Goal: Task Accomplishment & Management: Use online tool/utility

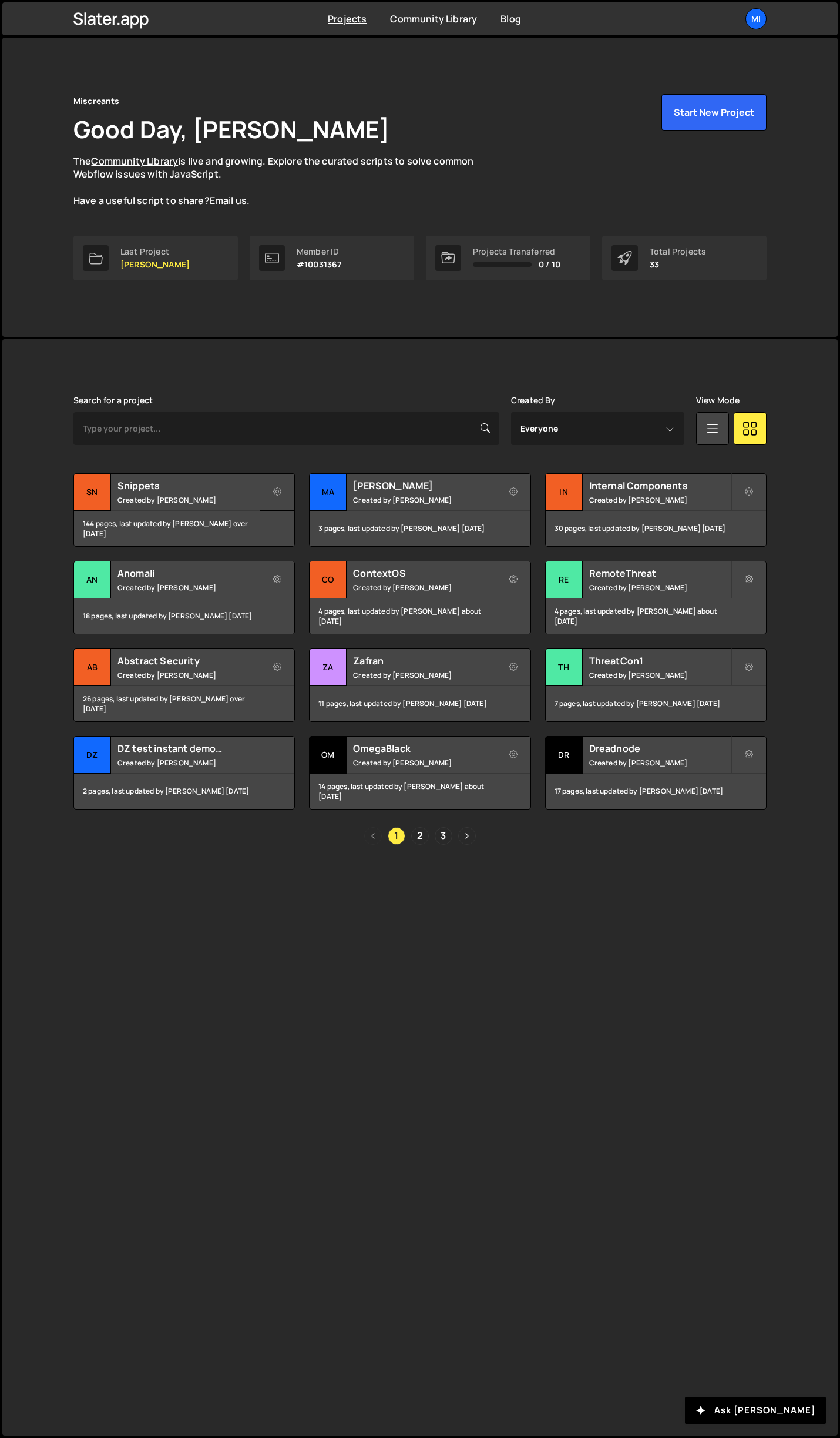
click at [270, 489] on button at bounding box center [277, 492] width 35 height 38
click at [248, 491] on h2 "Snippets" at bounding box center [189, 485] width 142 height 13
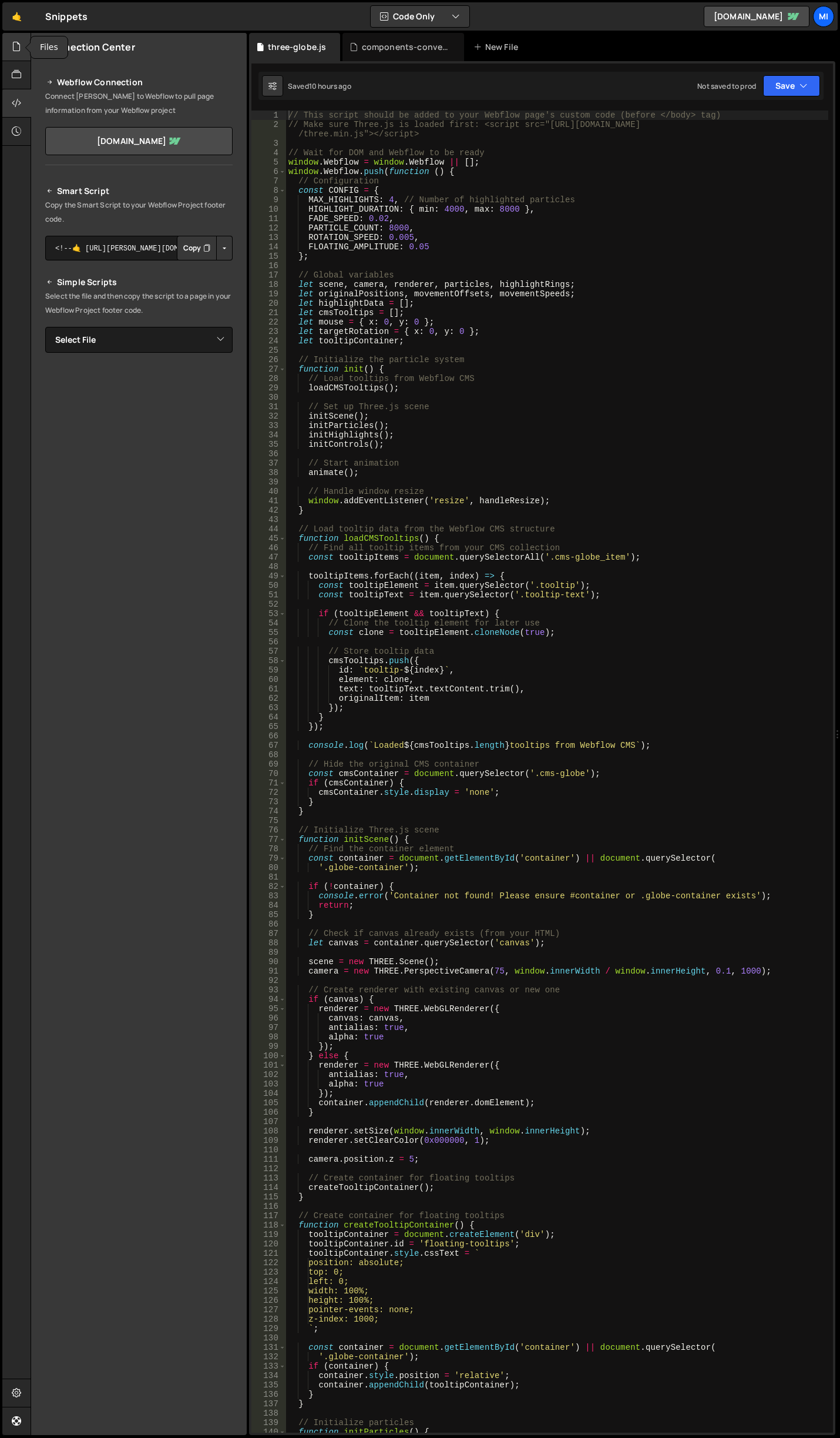
click at [16, 52] on icon at bounding box center [16, 46] width 9 height 13
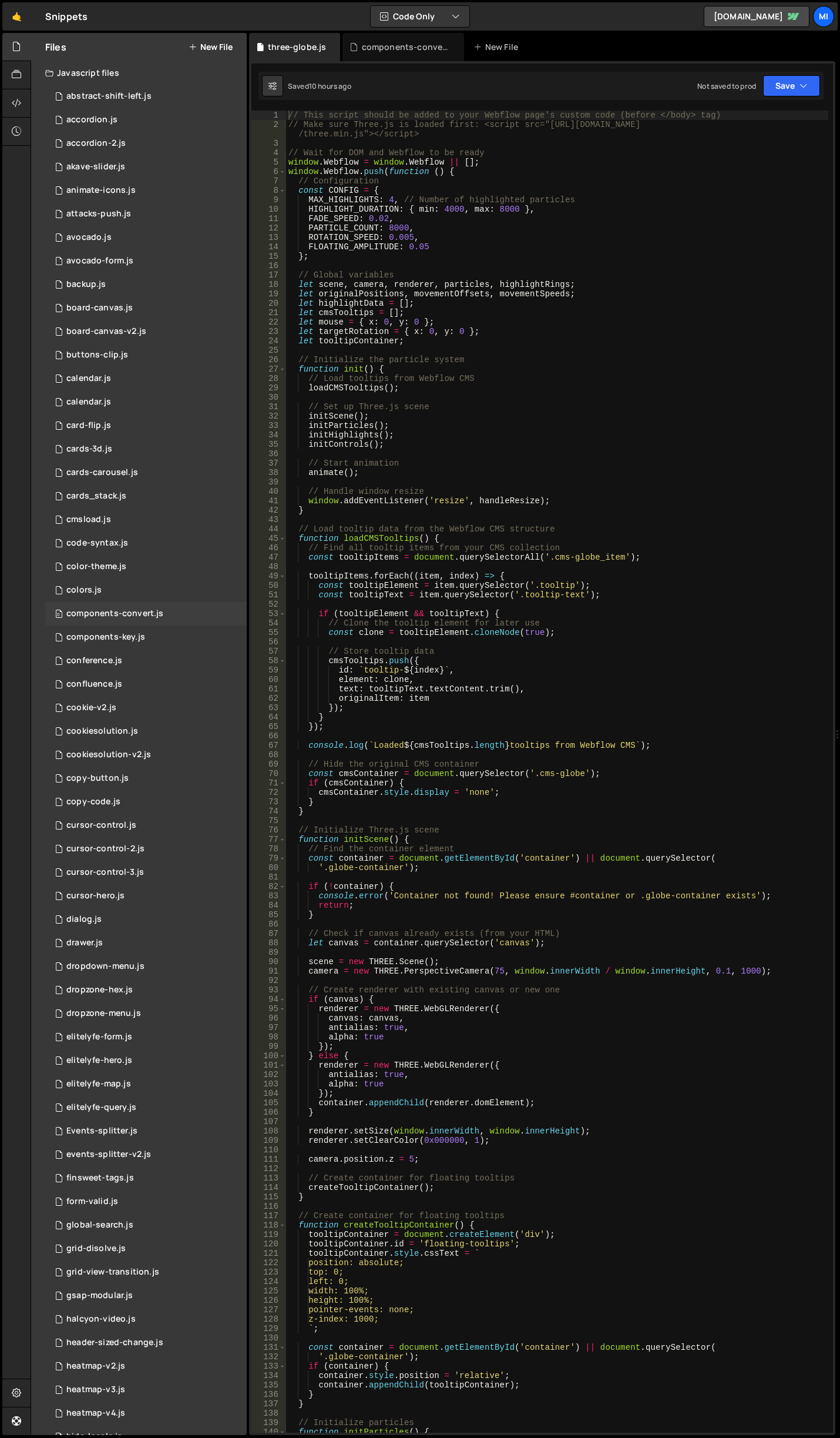
click at [169, 621] on div "0 components-convert.js 0" at bounding box center [146, 614] width 202 height 24
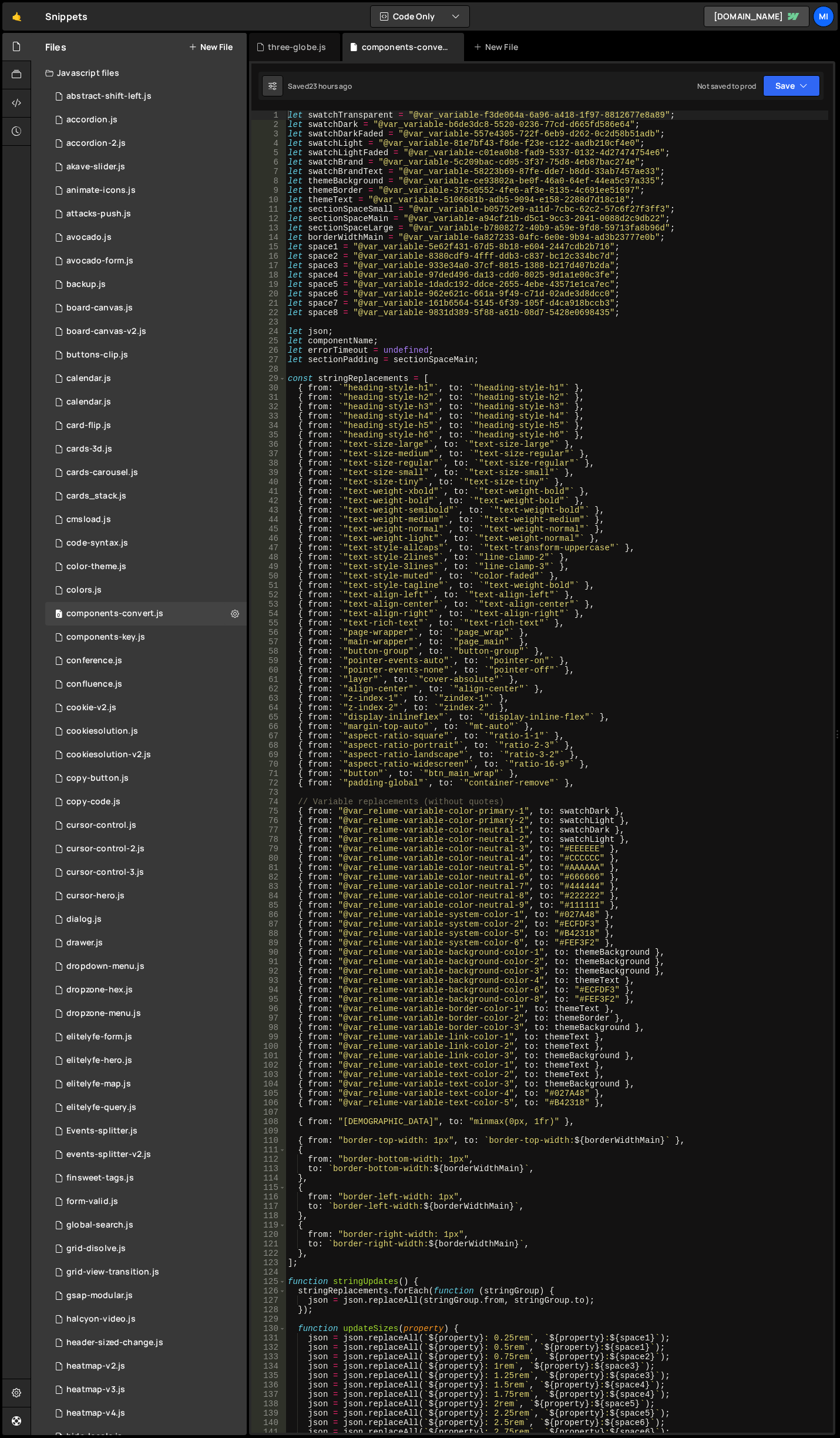
click at [585, 477] on div "let swatchTransparent = "@var_variable-f3de064a-6a96-a418-1f97-8812677e8a89" ; …" at bounding box center [557, 781] width 543 height 1341
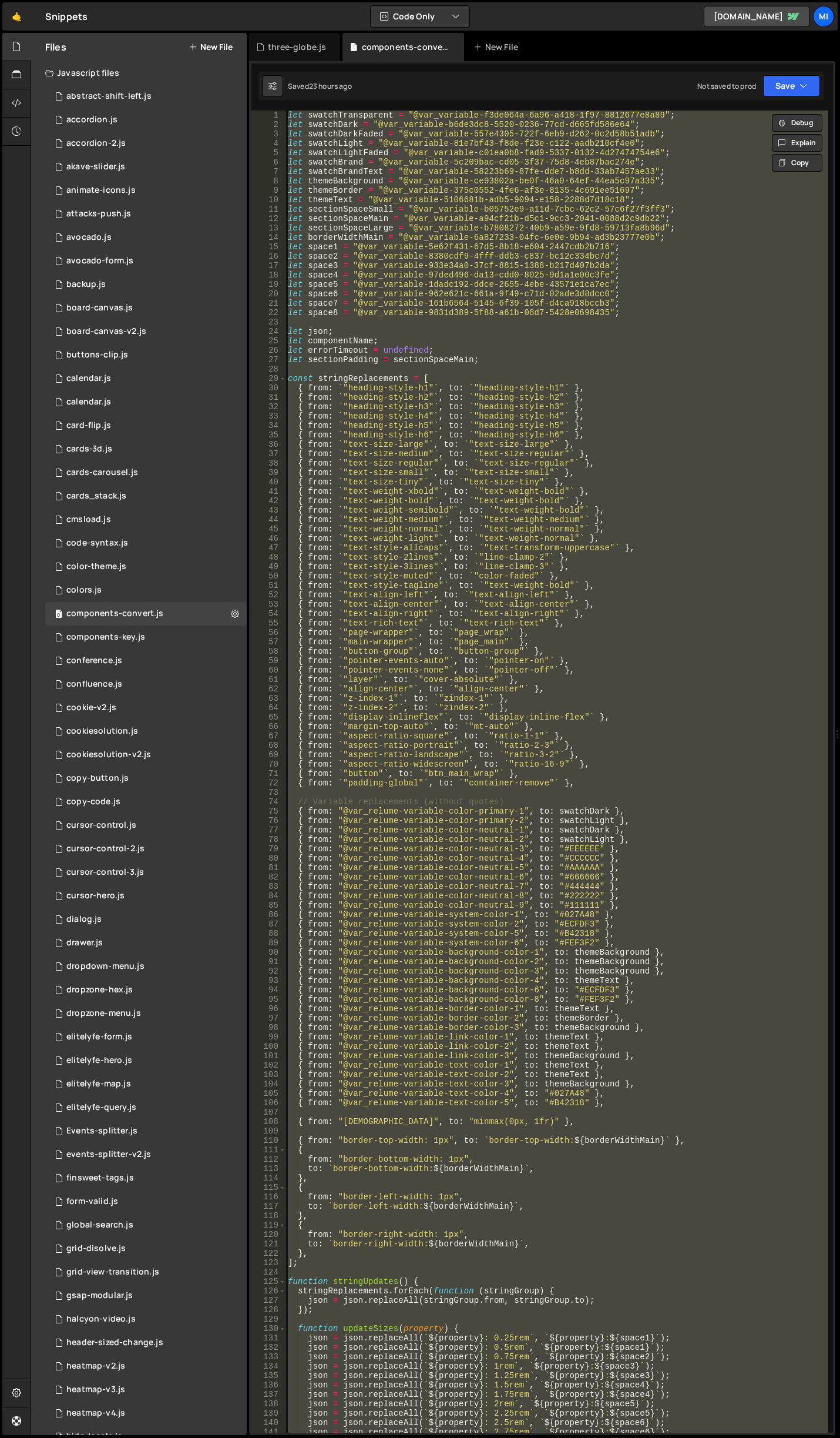
click at [22, 44] on div at bounding box center [16, 47] width 29 height 28
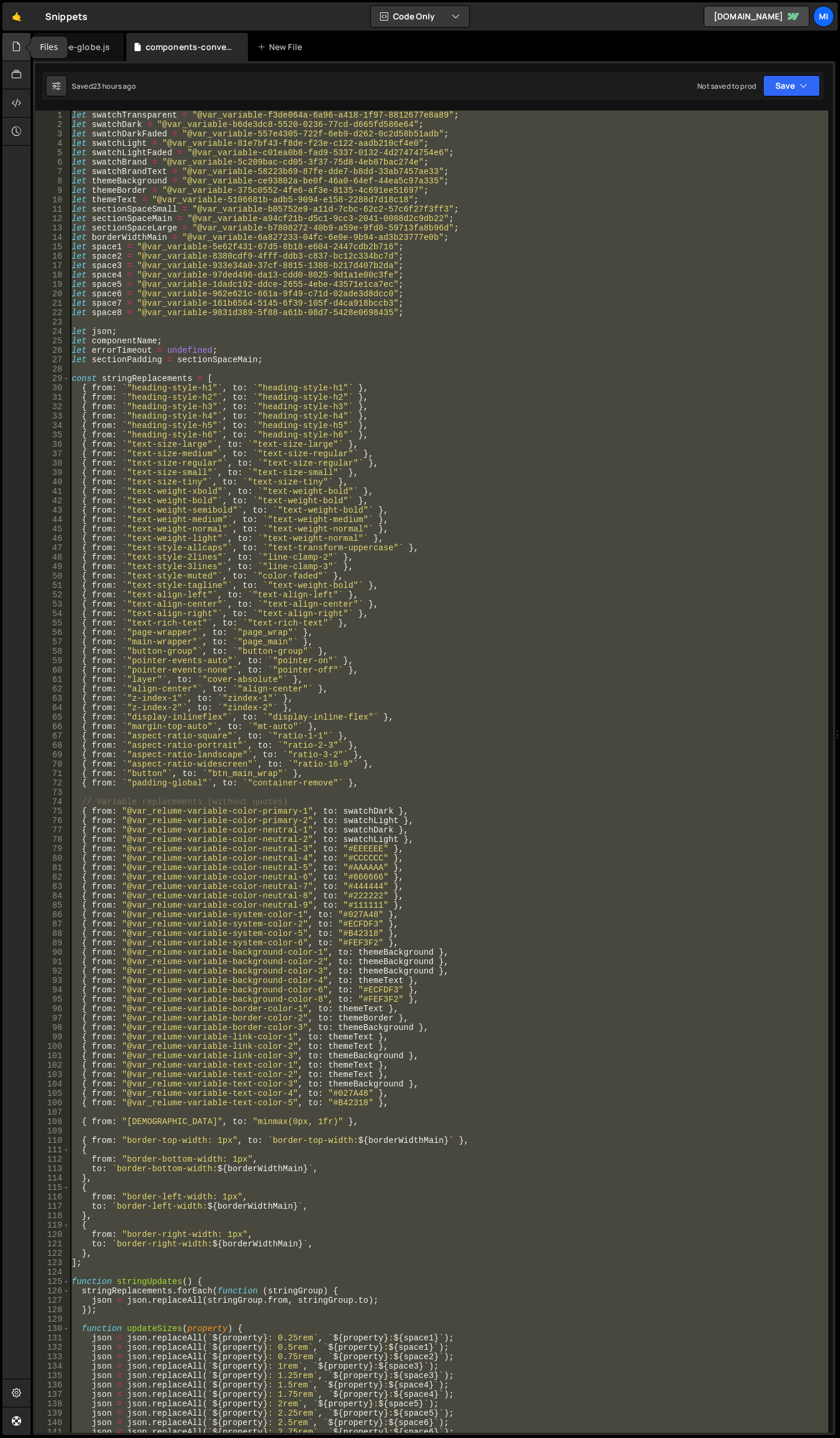
click at [16, 51] on icon at bounding box center [16, 46] width 9 height 13
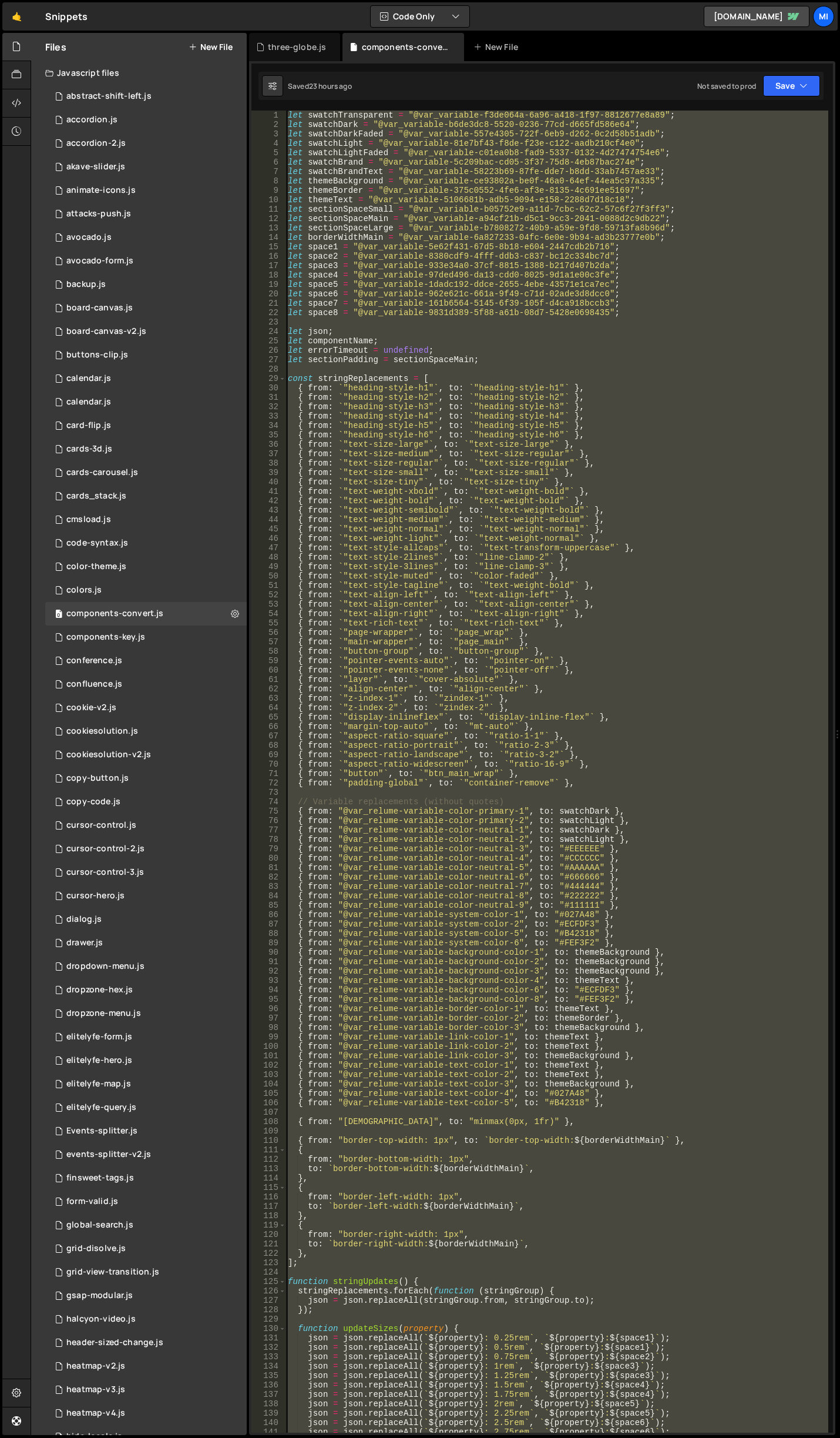
click at [562, 234] on div "let swatchTransparent = "@var_variable-f3de064a-6a96-a418-1f97-8812677e8a89" ; …" at bounding box center [557, 771] width 543 height 1322
type textarea "});"
click at [10, 54] on div at bounding box center [16, 47] width 29 height 28
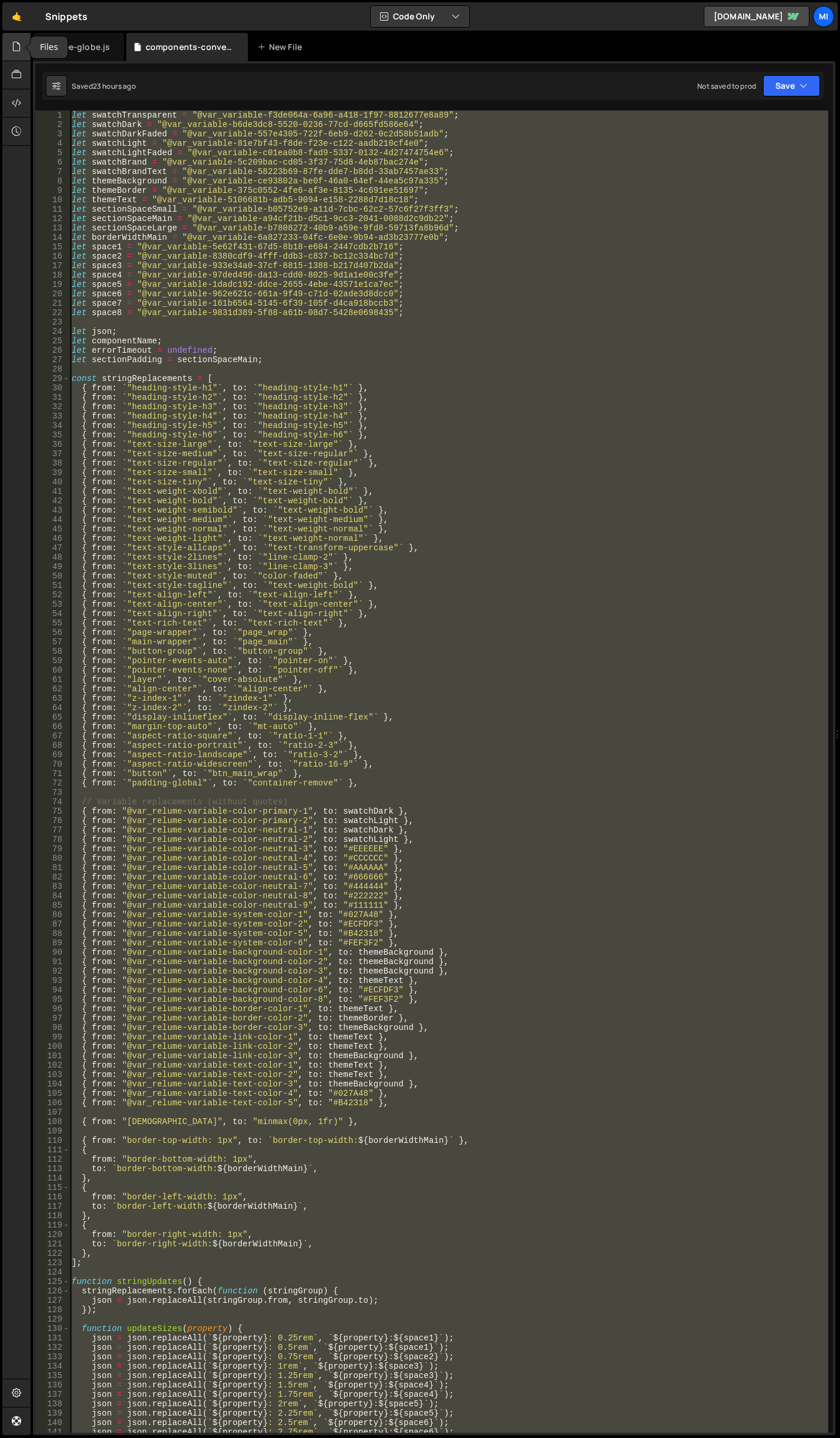
click at [10, 54] on div at bounding box center [16, 47] width 29 height 28
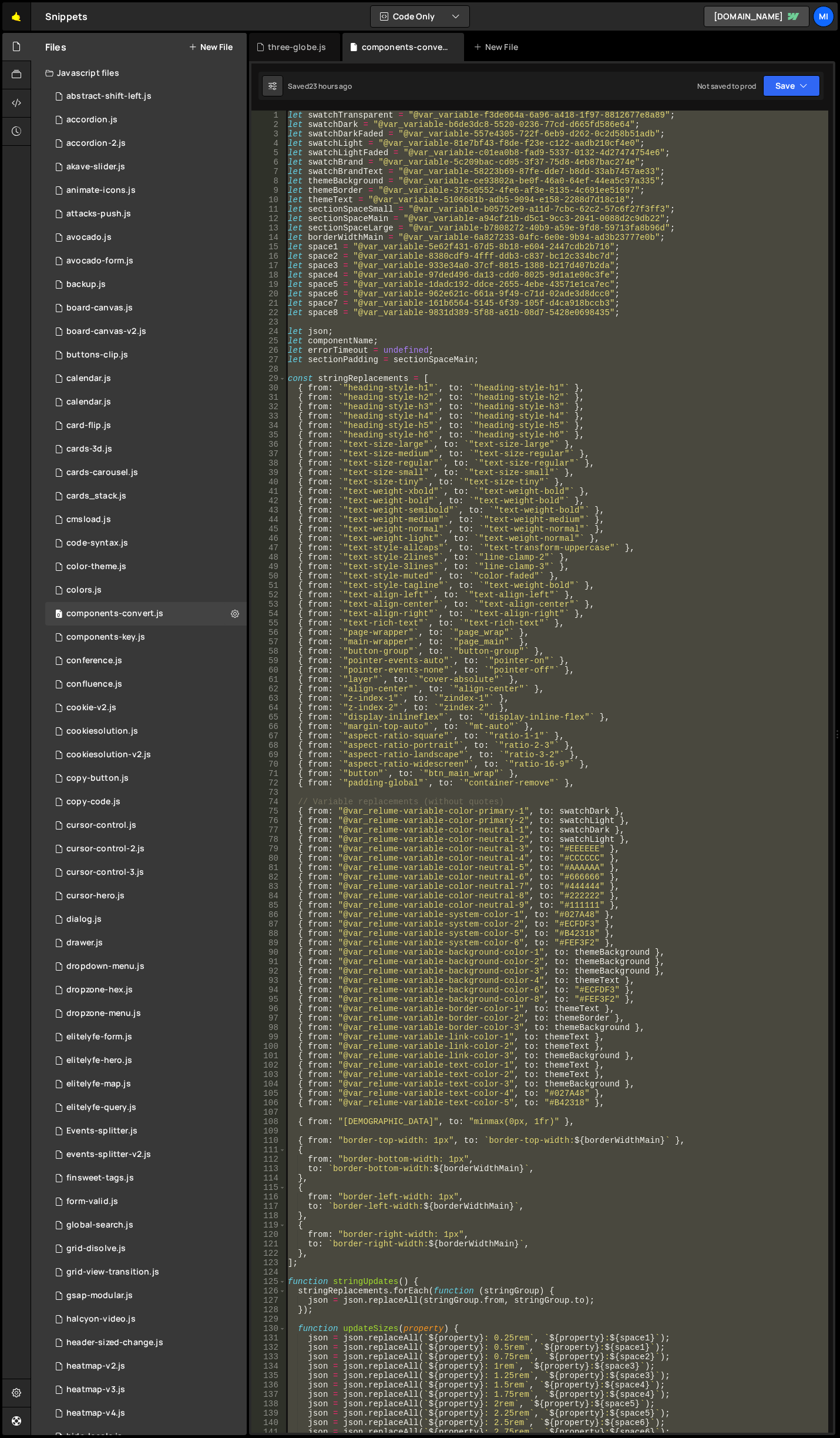
click at [12, 16] on link "🤙" at bounding box center [16, 16] width 29 height 28
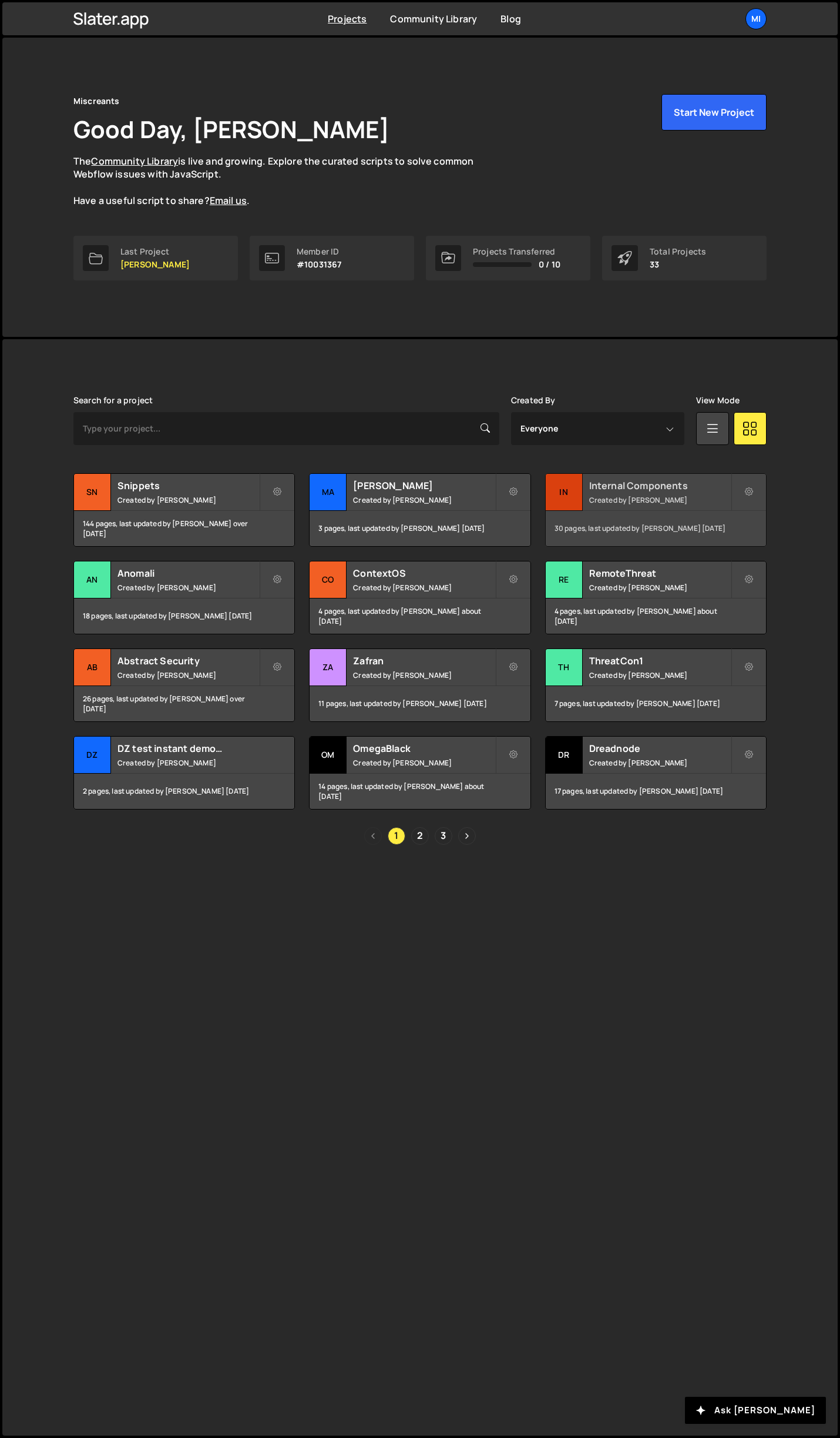
click at [711, 484] on h2 "Internal Components" at bounding box center [660, 485] width 142 height 13
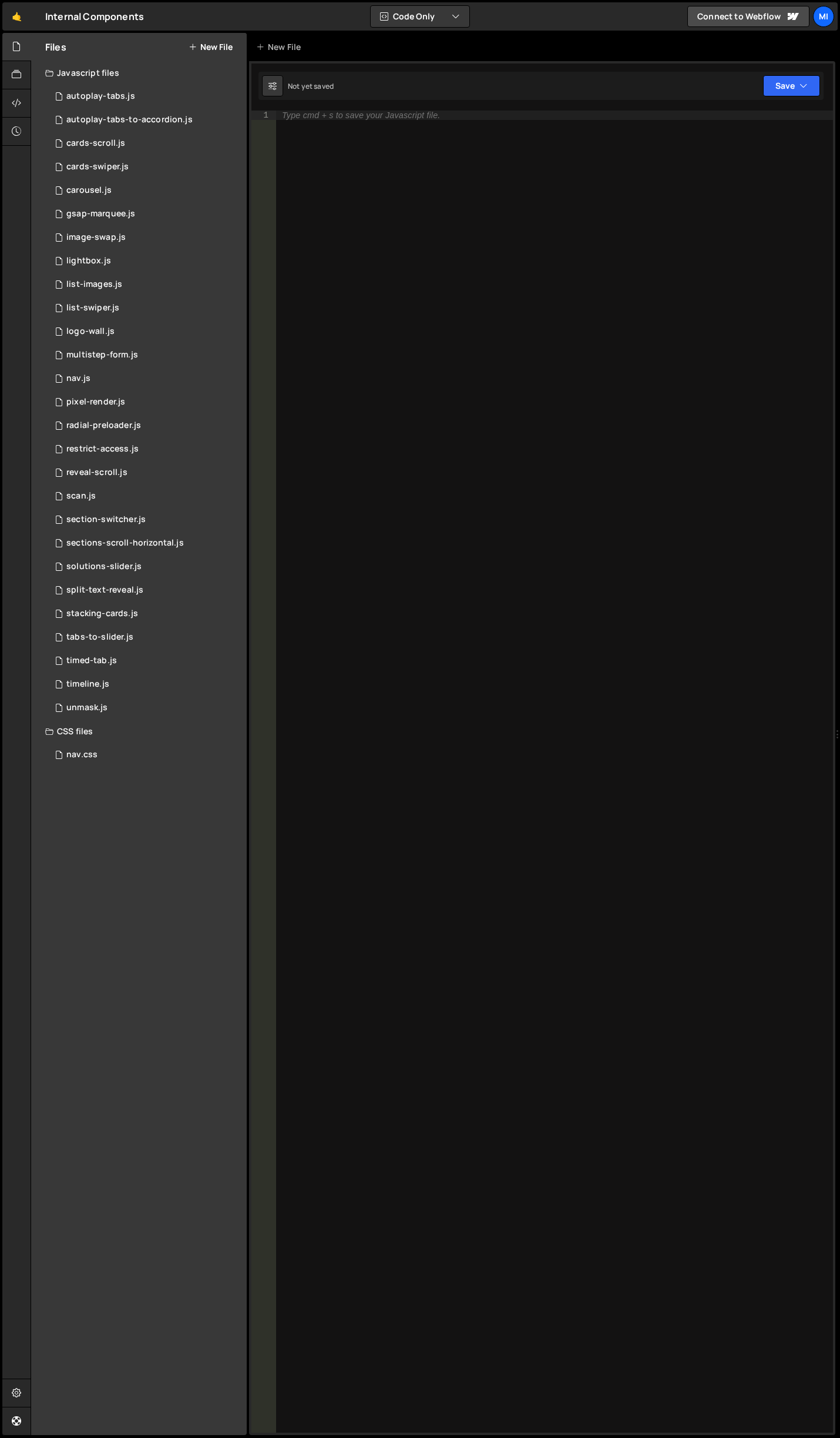
click at [210, 46] on button "New File" at bounding box center [210, 47] width 44 height 9
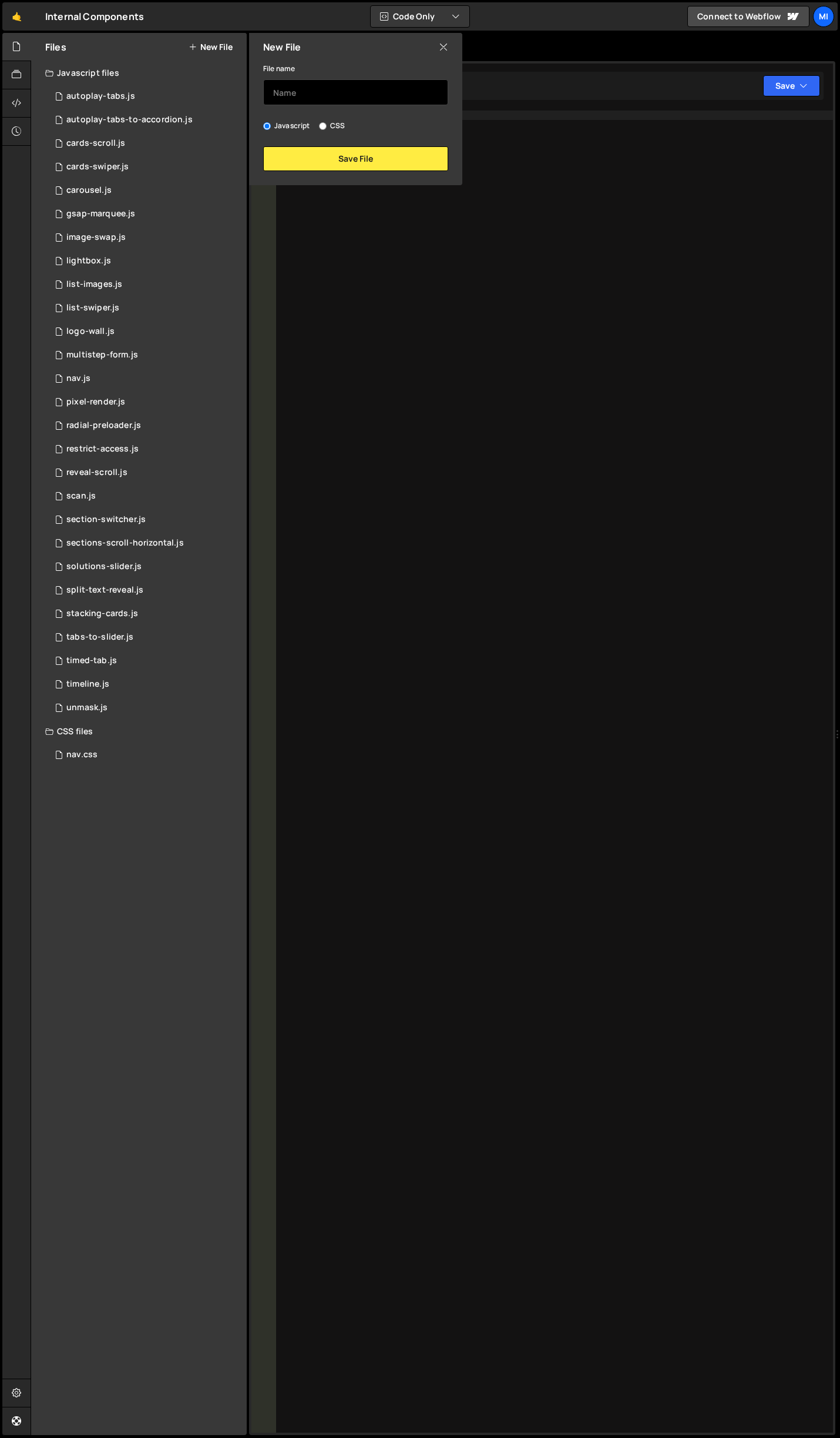
click at [332, 93] on input "text" at bounding box center [356, 92] width 185 height 25
type input "relume-convert"
click at [344, 165] on button "Save File" at bounding box center [356, 159] width 185 height 25
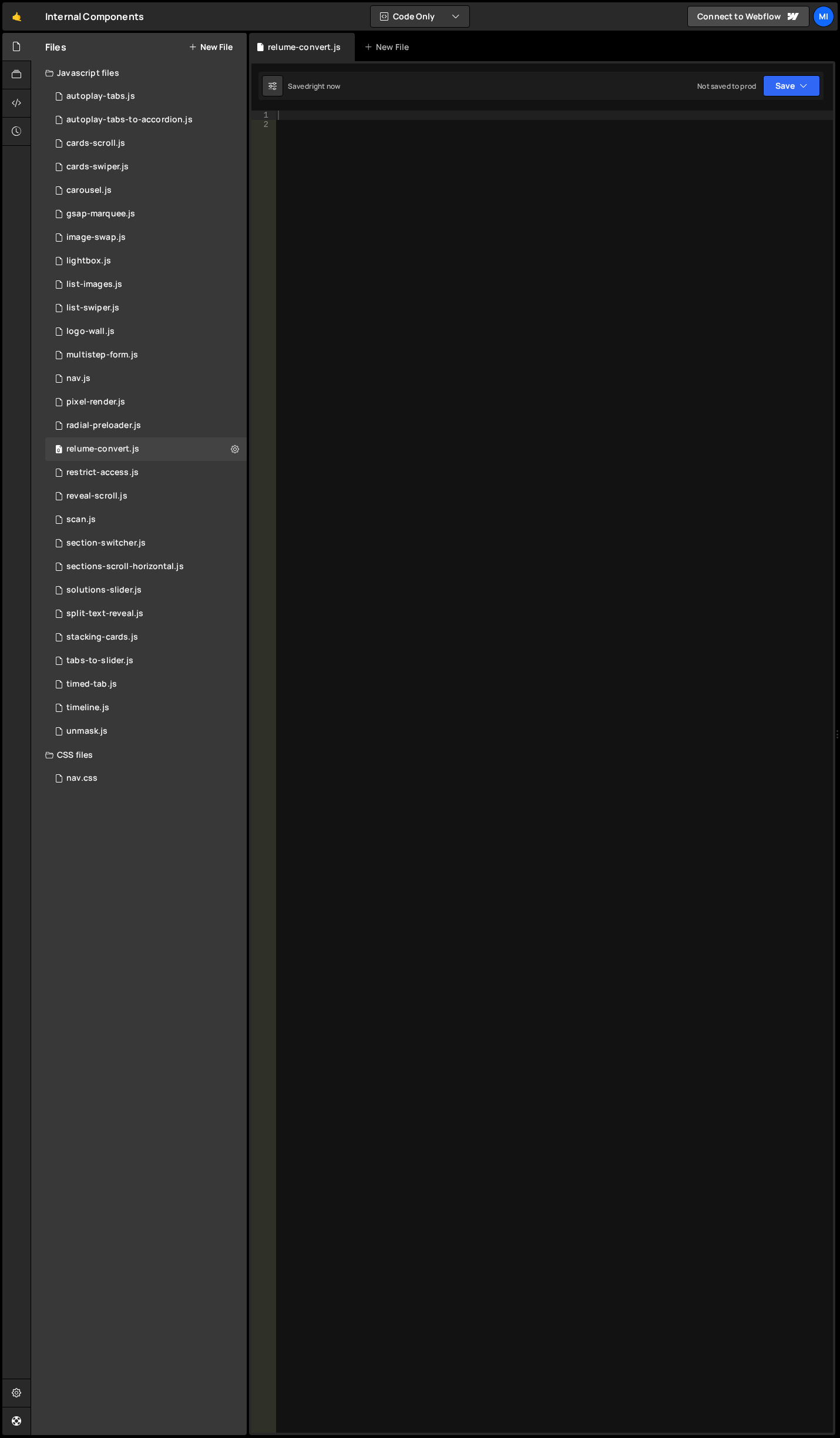
click at [363, 181] on div at bounding box center [554, 781] width 558 height 1341
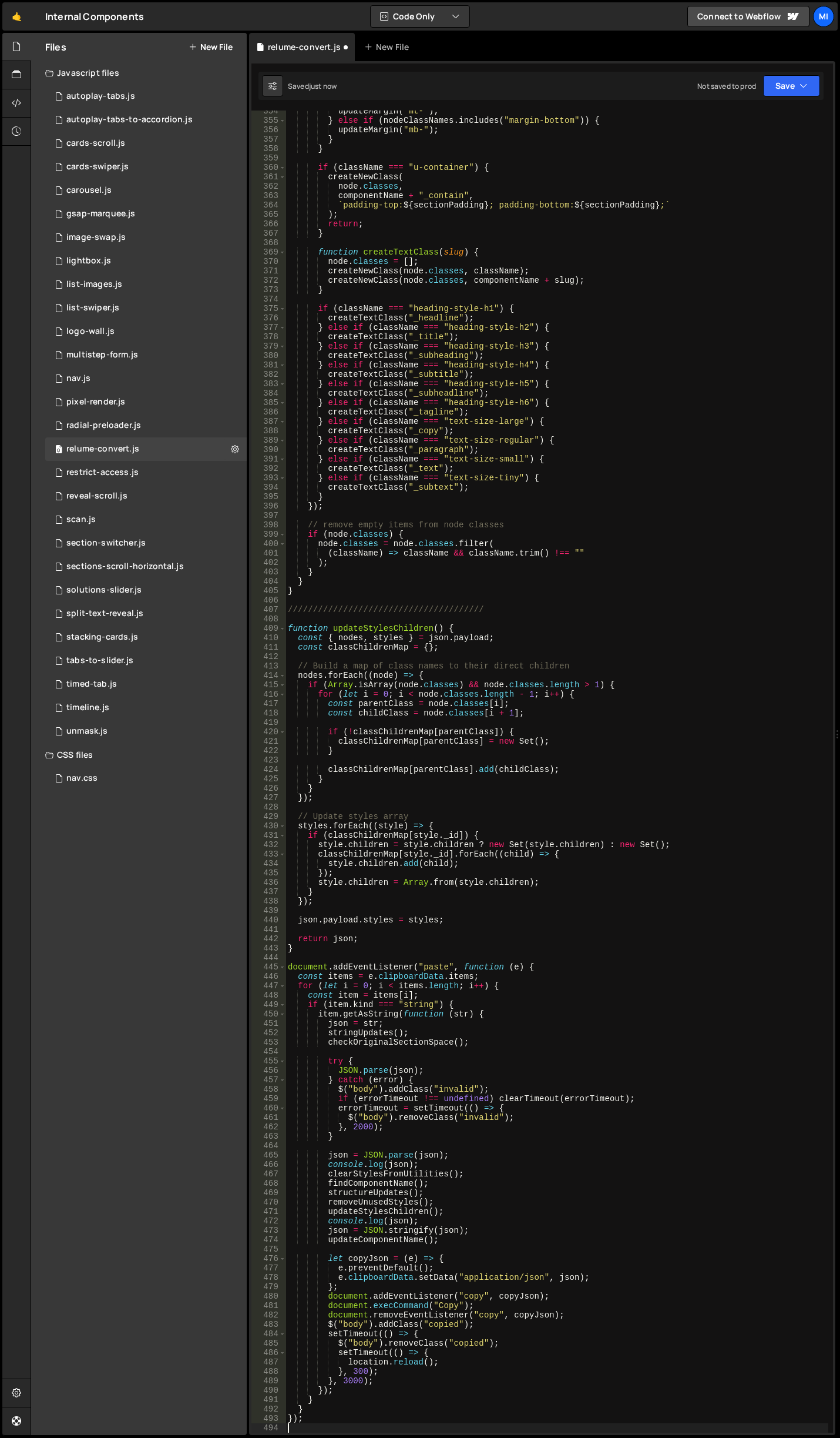
scroll to position [3324, 0]
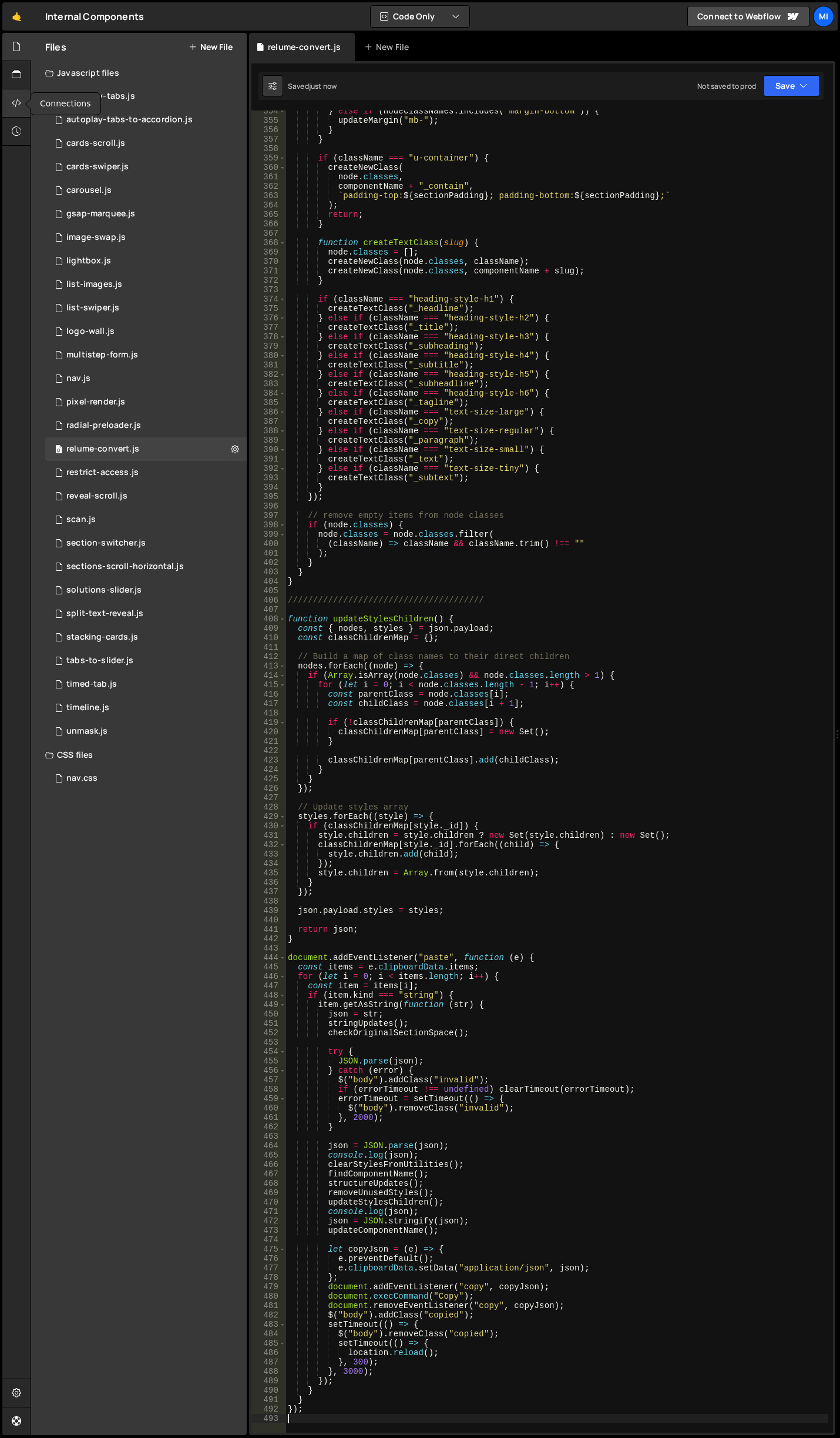
click at [11, 95] on div at bounding box center [16, 104] width 29 height 28
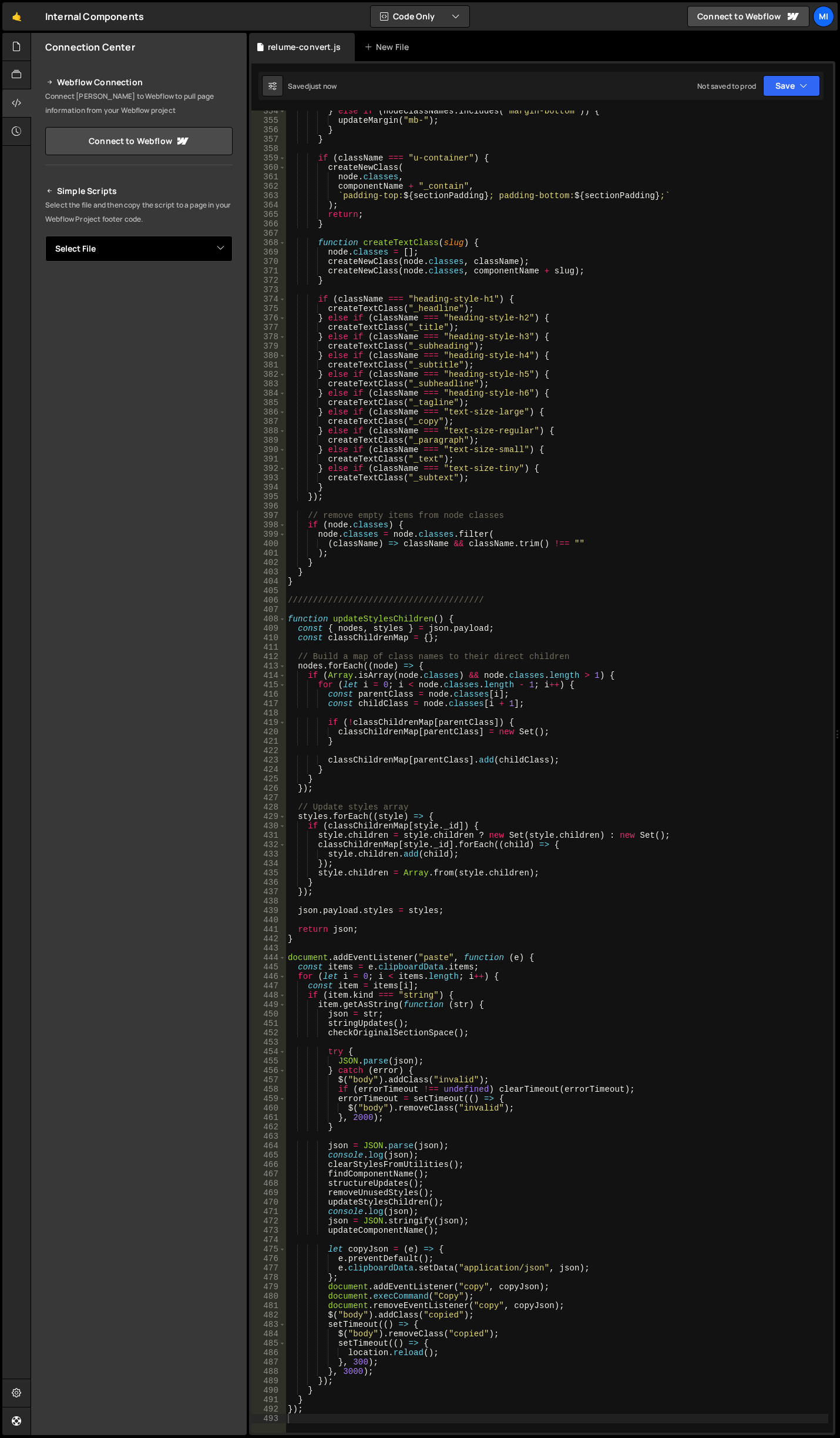
click at [196, 247] on select "Select File autoplay-tabs.js autoplay-tabs-to-accordion.js cards-scroll.js card…" at bounding box center [139, 248] width 188 height 25
select select "46034"
click at [45, 236] on select "Select File autoplay-tabs.js autoplay-tabs-to-accordion.js cards-scroll.js card…" at bounding box center [139, 248] width 188 height 25
click at [227, 291] on button "Button group with nested dropdown" at bounding box center [224, 289] width 16 height 25
drag, startPoint x: 204, startPoint y: 306, endPoint x: 20, endPoint y: 261, distance: 189.4
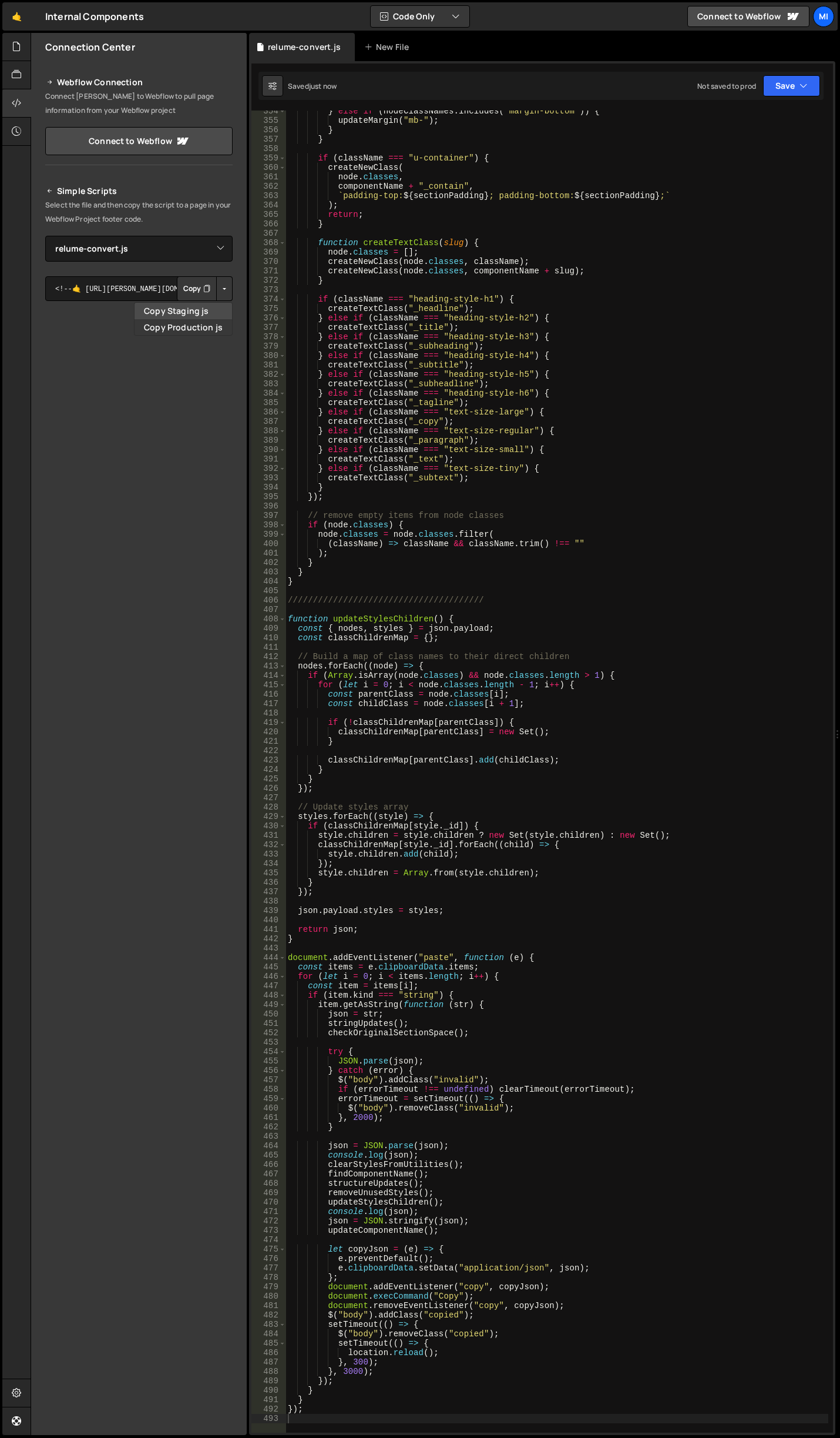
click at [203, 306] on link "Copy Staging js" at bounding box center [183, 311] width 97 height 16
